Goal: Find specific page/section: Find specific page/section

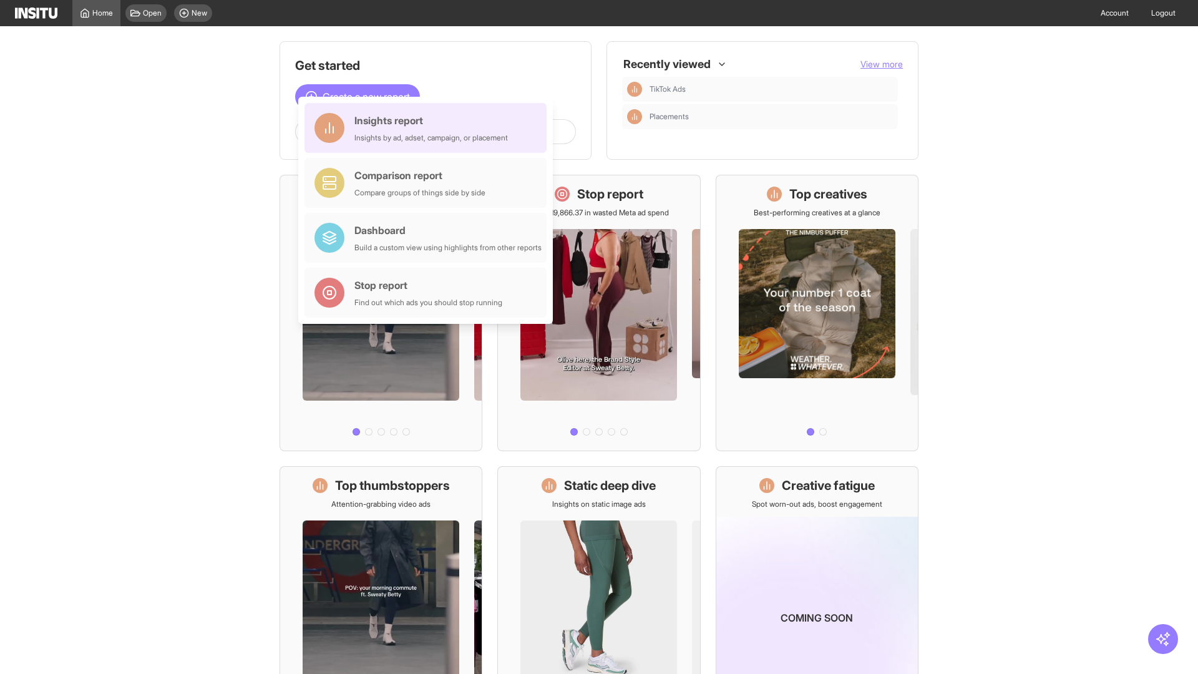
click at [429, 128] on div "Insights report Insights by ad, adset, campaign, or placement" at bounding box center [430, 128] width 153 height 30
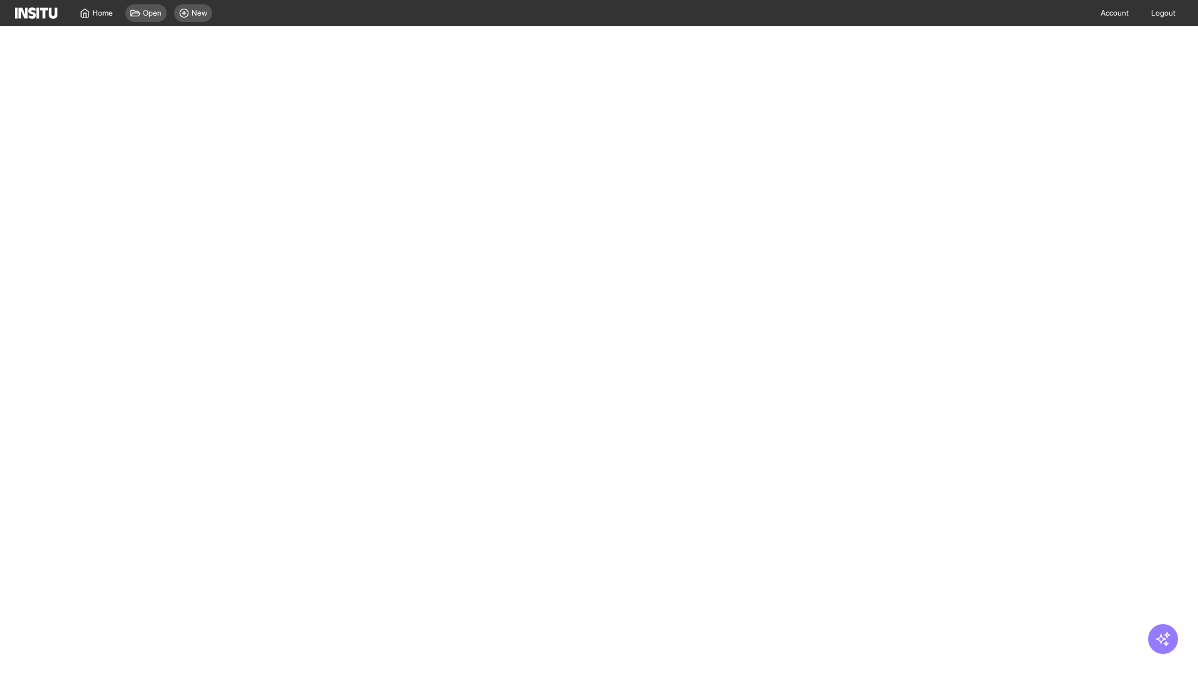
select select "**"
